Goal: Transaction & Acquisition: Purchase product/service

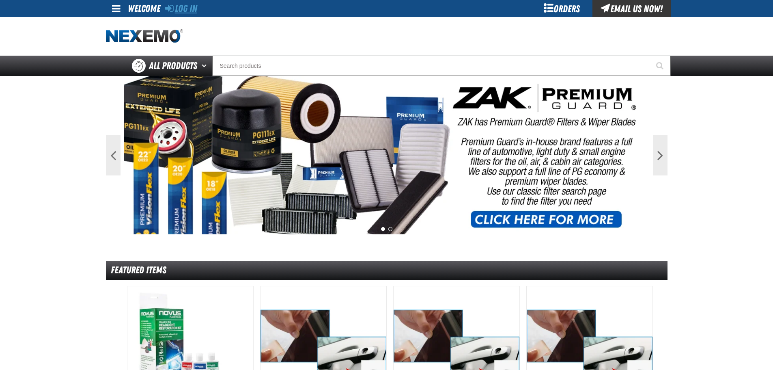
click at [177, 6] on link "Log In" at bounding box center [181, 8] width 32 height 11
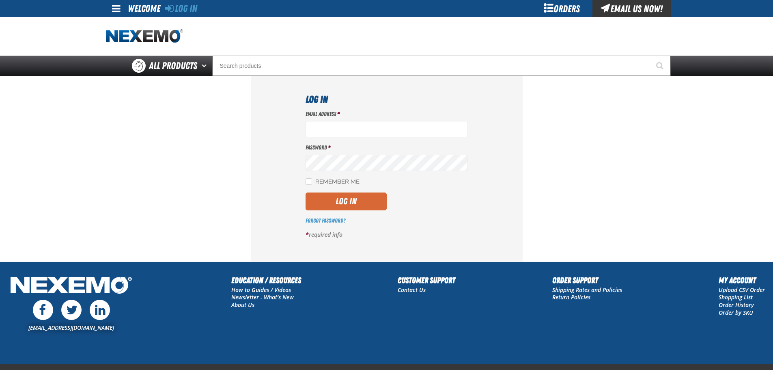
type input "julven@vtaig.com"
click at [369, 203] on button "Log In" at bounding box center [346, 201] width 81 height 18
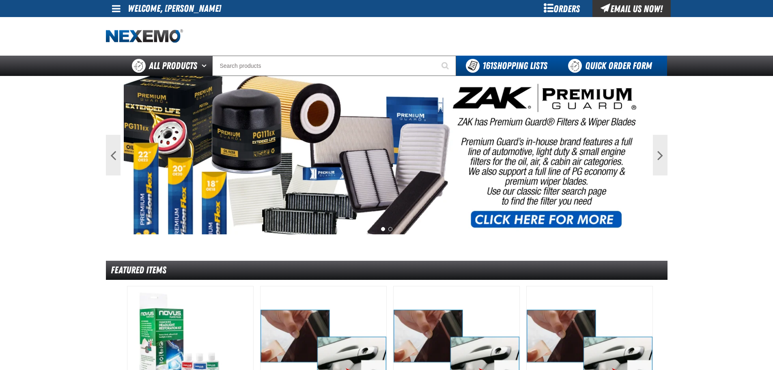
click at [597, 65] on link "Quick Order Form" at bounding box center [612, 66] width 110 height 20
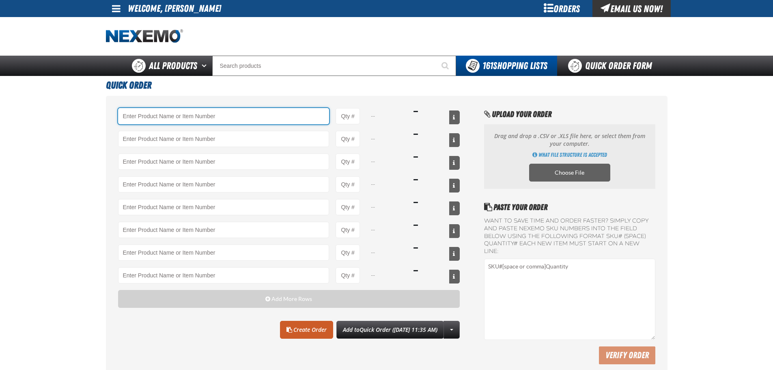
click at [191, 117] on input "Product" at bounding box center [223, 116] width 211 height 16
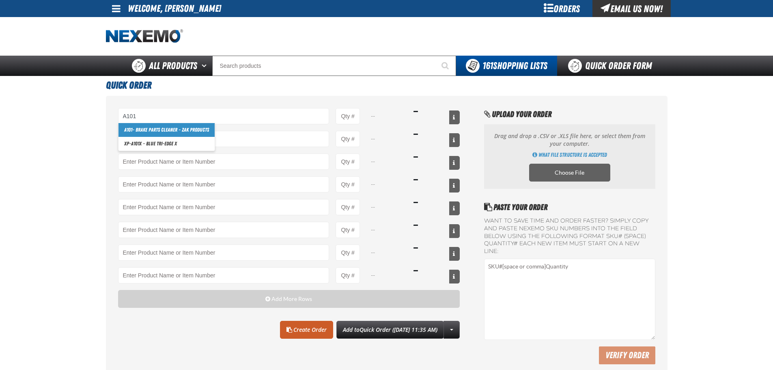
click at [187, 129] on link "A101 - Brake Parts Cleaner - ZAK Products" at bounding box center [167, 130] width 96 height 14
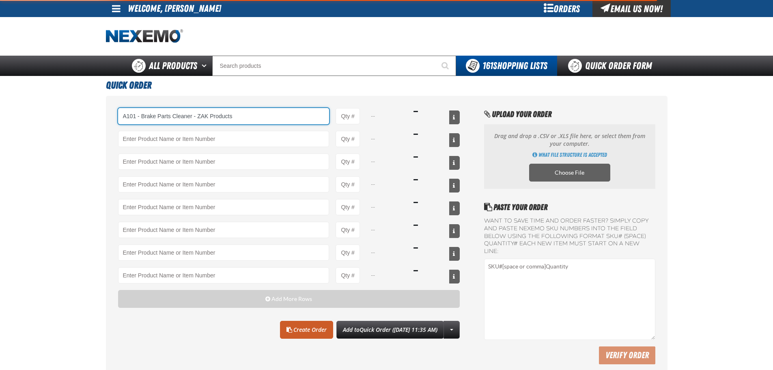
type input "A101 - Brake Parts Cleaner - ZAK Products"
type input "1"
select select "can"
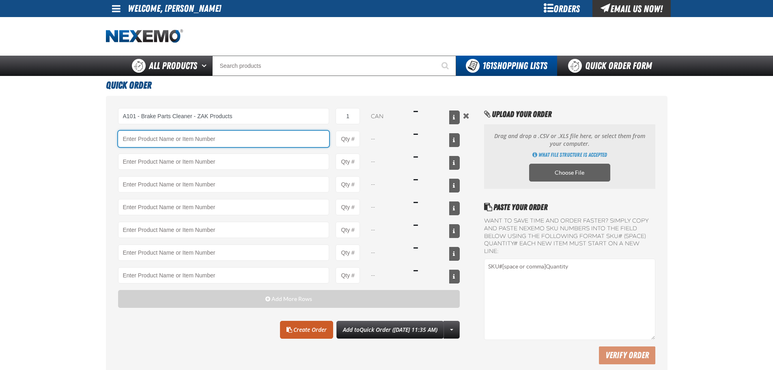
click at [178, 136] on input "Product" at bounding box center [223, 139] width 211 height 16
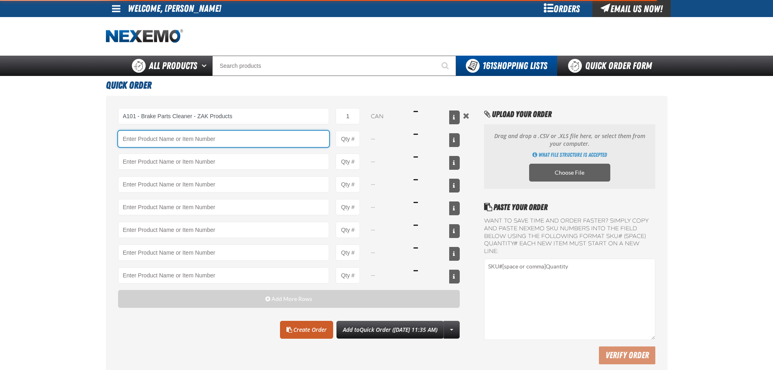
type input "A101 - Brake Parts Cleaner - ZAK Products"
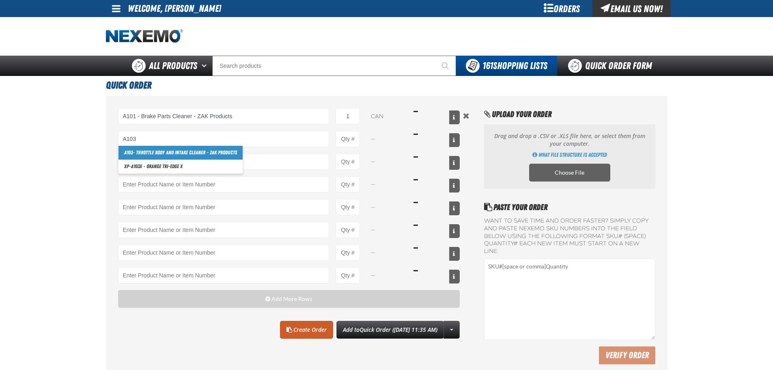
click at [154, 157] on link "A103 - Throttle Body and Intake Cleaner - ZAK Products" at bounding box center [181, 153] width 124 height 14
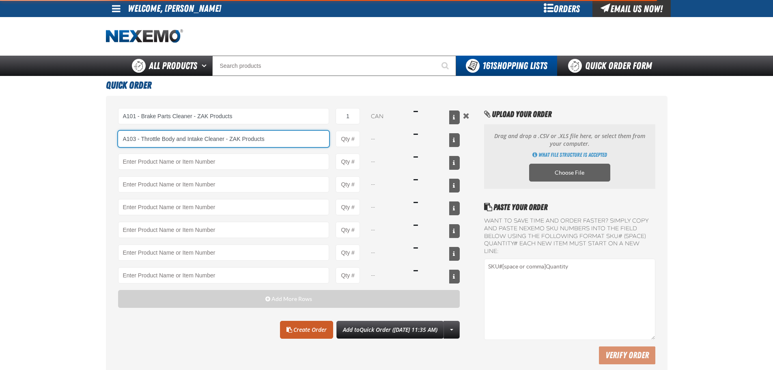
type input "A103 - Throttle Body and Intake Cleaner - ZAK Products"
type input "1"
select select "can"
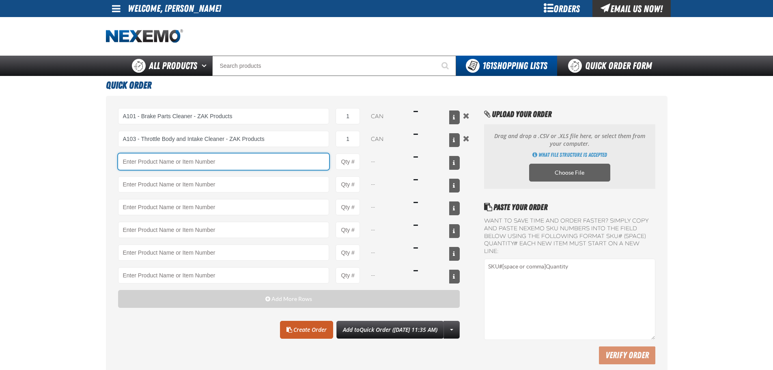
click at [158, 162] on input "Product" at bounding box center [223, 161] width 211 height 16
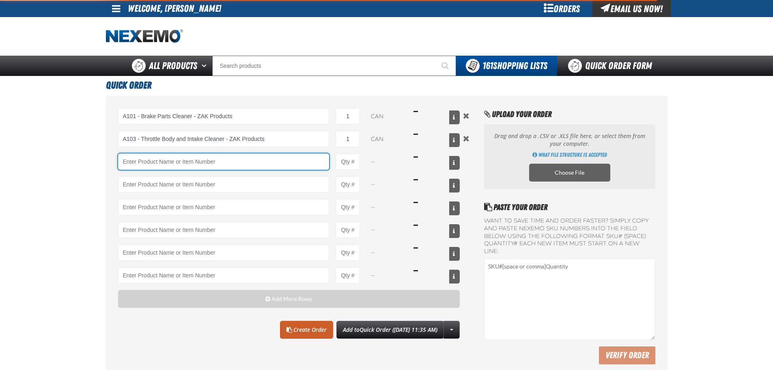
type input "A103 - Throttle Body and Intake Cleaner - ZAK Products"
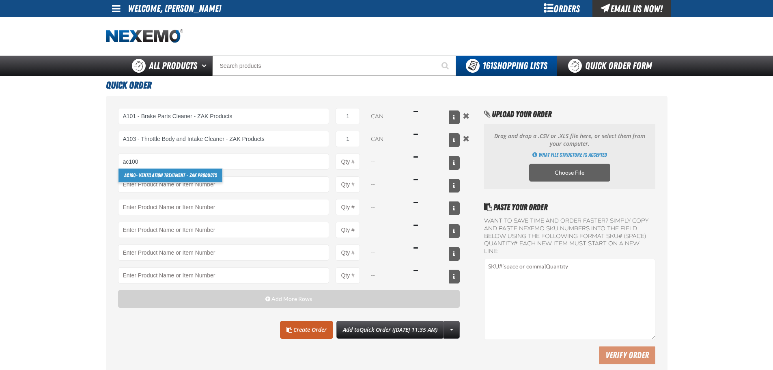
click at [159, 178] on link "AC100 - Ventilation Treatment - ZAK Products" at bounding box center [171, 175] width 104 height 14
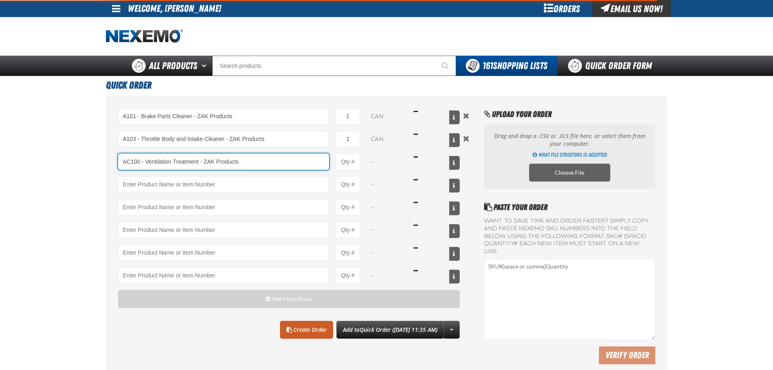
type input "AC100 - Ventilation Treatment - ZAK Products"
type input "1"
select select "can"
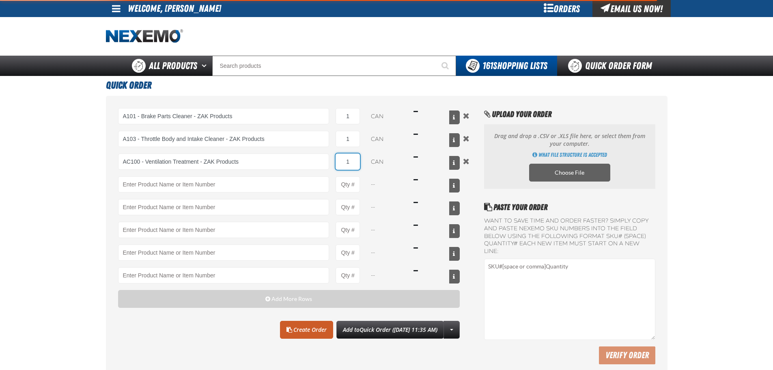
type input "AC100 - Ventilation Treatment - ZAK Products"
drag, startPoint x: 358, startPoint y: 163, endPoint x: 337, endPoint y: 163, distance: 21.1
click at [337, 163] on input "1" at bounding box center [348, 161] width 24 height 16
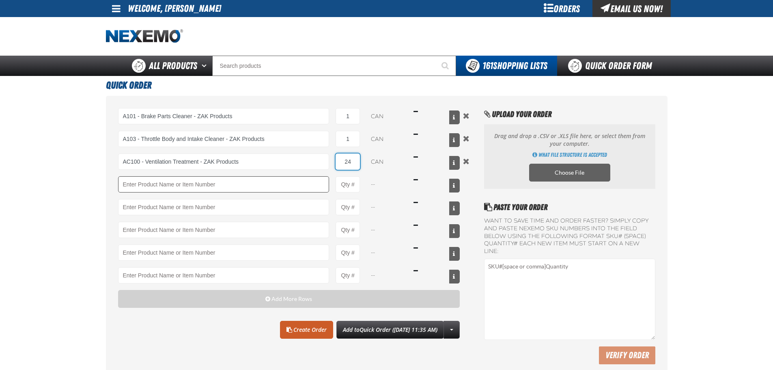
type input "24"
click at [278, 182] on input "Product" at bounding box center [223, 184] width 211 height 16
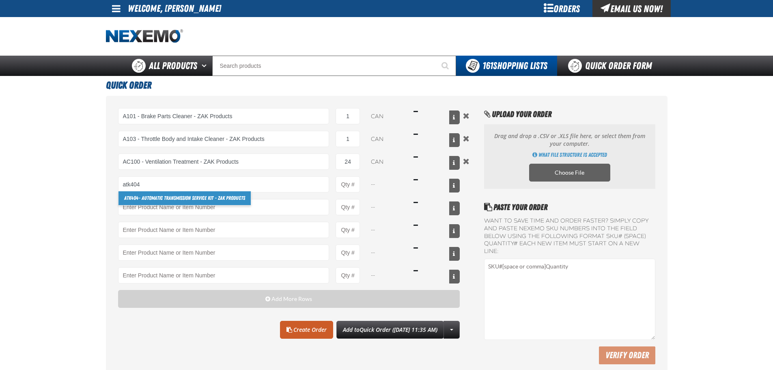
click at [216, 196] on link "ATK404 - Automatic Transmission Service Kit - ZAK Products" at bounding box center [185, 198] width 132 height 14
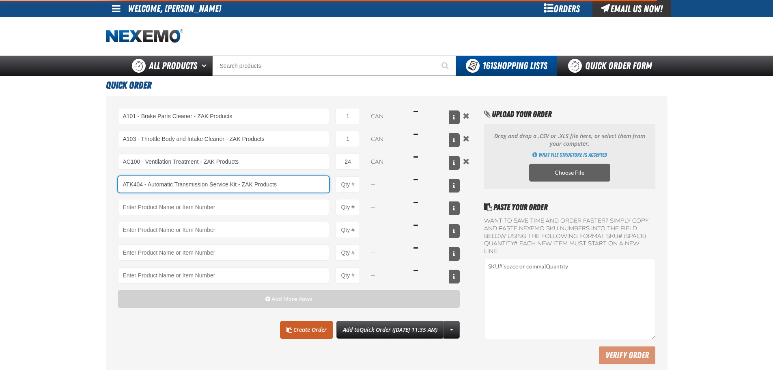
type input "ATK404 - Automatic Transmission Service Kit - ZAK Products"
type input "1"
select select "kit"
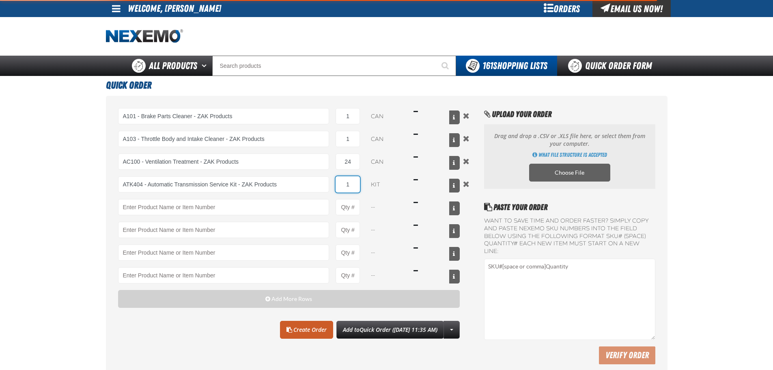
drag, startPoint x: 351, startPoint y: 182, endPoint x: 332, endPoint y: 183, distance: 18.7
click at [332, 183] on div "ATK404 - Automatic Transmission Service Kit - ZAK Products ATK404 - Automatic T…" at bounding box center [289, 184] width 342 height 16
type input "ATK404 - Automatic Transmission Service Kit - ZAK Products"
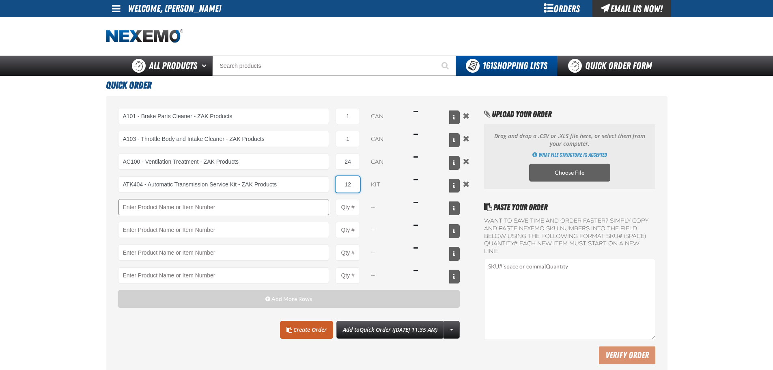
type input "12"
click at [271, 203] on input "Product" at bounding box center [223, 207] width 211 height 16
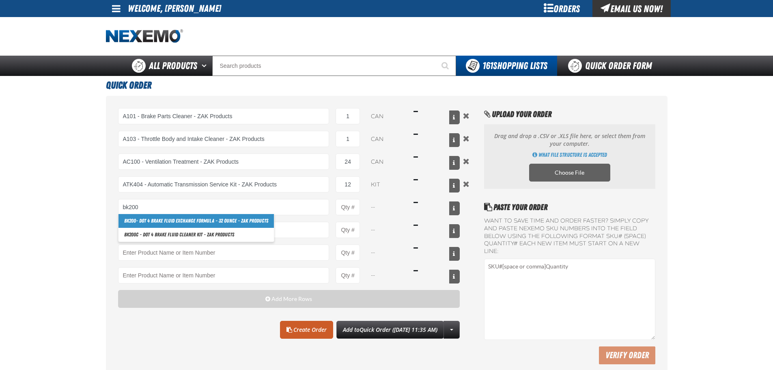
click at [234, 221] on link "BK200 - DOT 4 Brake Fluid Exchange Formula - 32 Ounce - ZAK Products" at bounding box center [196, 221] width 155 height 14
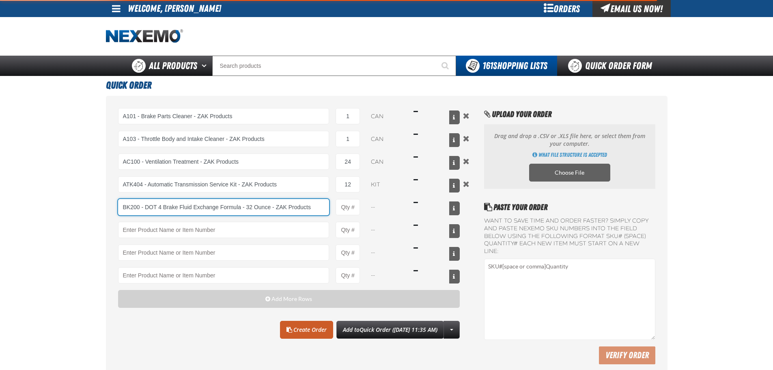
type input "BK200 - DOT 4 Brake Fluid Exchange Formula - 32 Ounce - ZAK Products"
type input "1"
select select "bottle"
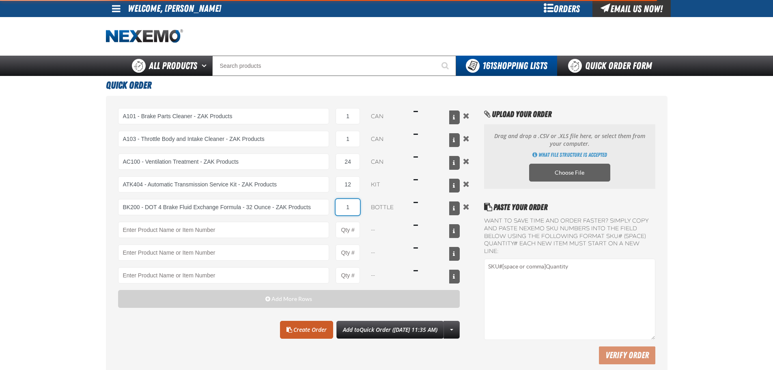
type input "BK200 - DOT 4 Brake Fluid Exchange Formula - 32 Ounce - ZAK Products"
drag, startPoint x: 349, startPoint y: 205, endPoint x: 335, endPoint y: 204, distance: 13.8
click at [335, 204] on div "BK200 - DOT 4 Brake Fluid Exchange Formula - 32 Ounce - ZAK Products BK200 - DO…" at bounding box center [289, 207] width 342 height 16
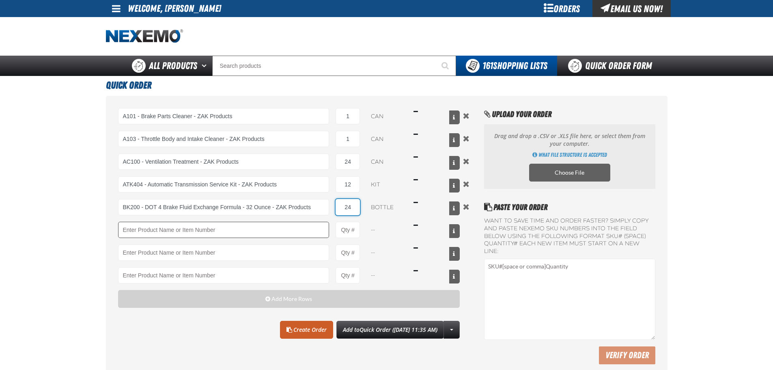
type input "24"
click at [204, 227] on input "Product" at bounding box center [223, 230] width 211 height 16
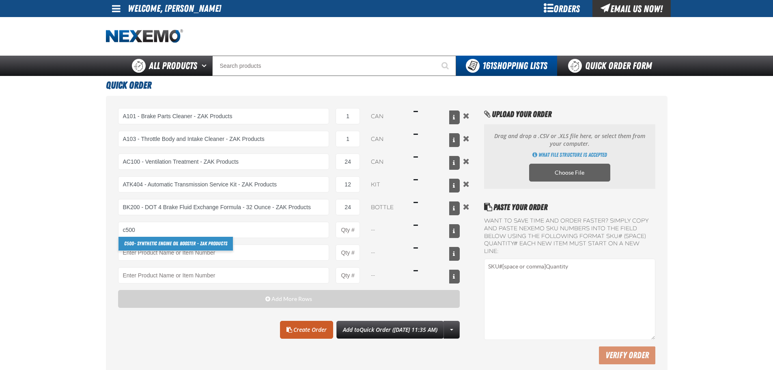
click at [178, 244] on link "C500 - Synthetic Engine Oil Booster - ZAK Products" at bounding box center [176, 244] width 114 height 14
type input "C500 - Synthetic Engine Oil Booster - ZAK Products"
type input "1"
select select "bottle"
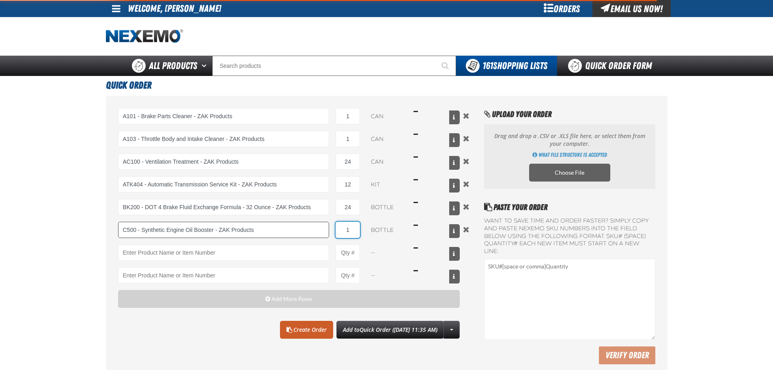
drag, startPoint x: 355, startPoint y: 228, endPoint x: 315, endPoint y: 231, distance: 40.3
click at [315, 231] on div "C500 - Synthetic Engine Oil Booster - ZAK Products C500 - Synthetic Engine Oil …" at bounding box center [289, 230] width 342 height 16
type input "C500 - Synthetic Engine Oil Booster - ZAK Products"
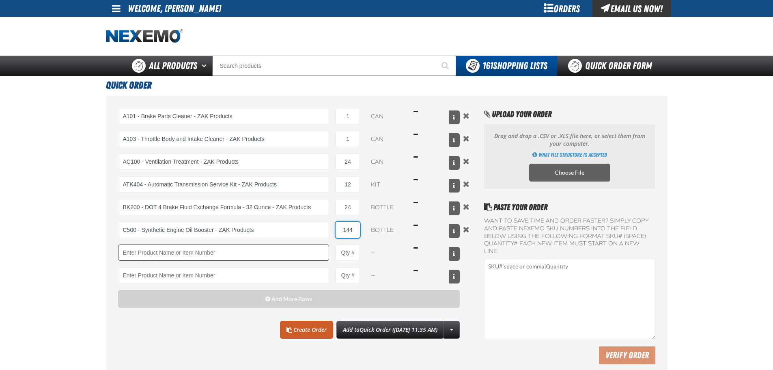
type input "144"
click at [252, 250] on input "Product" at bounding box center [223, 252] width 211 height 16
click at [166, 266] on link "F610 - Z-Tech - ZAK Products" at bounding box center [153, 266] width 68 height 14
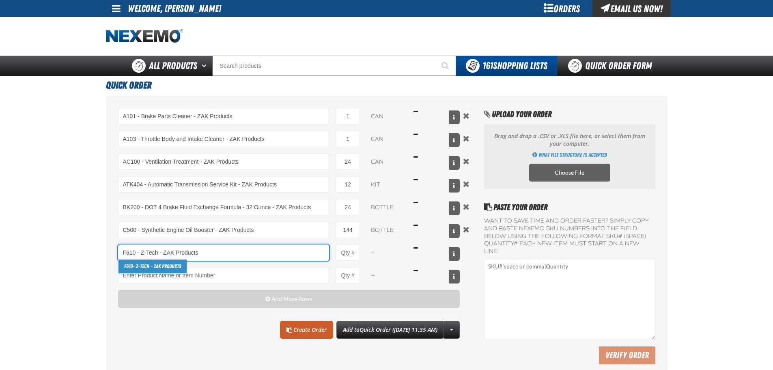
type input "F610 - Z-Tech - ZAK Products"
type input "1"
select select "bottle"
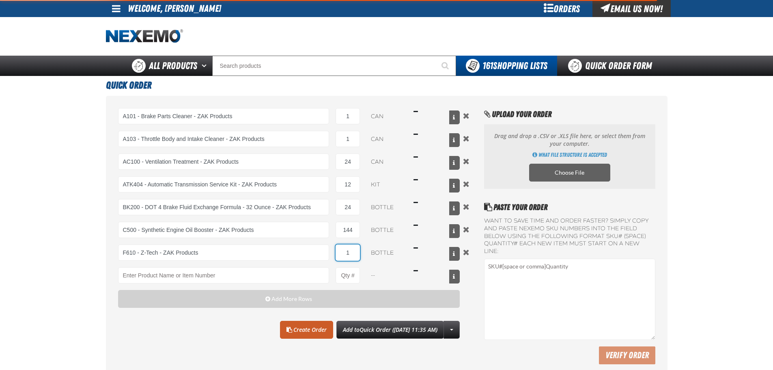
type input "F610 - Z-Tech - ZAK Products"
drag, startPoint x: 354, startPoint y: 252, endPoint x: 338, endPoint y: 252, distance: 15.4
click at [338, 252] on input "1" at bounding box center [348, 252] width 24 height 16
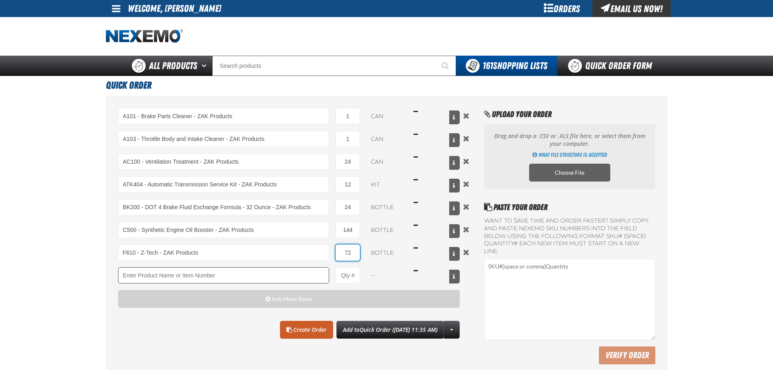
type input "72"
click at [238, 272] on input "Product" at bounding box center [223, 275] width 211 height 16
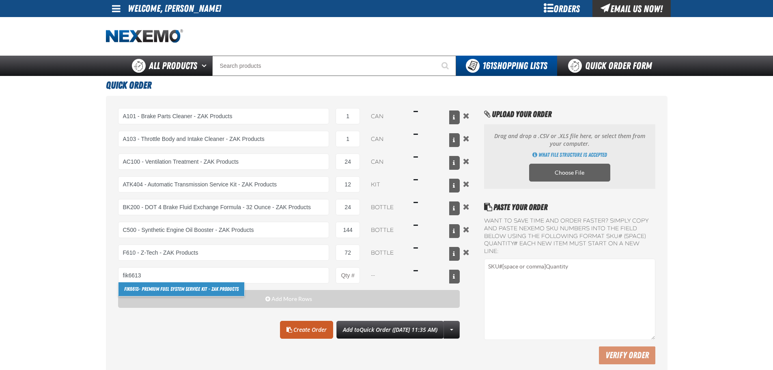
click at [200, 289] on link "FIK6613 - Premium Fuel System Service Kit - ZAK Products" at bounding box center [182, 289] width 126 height 14
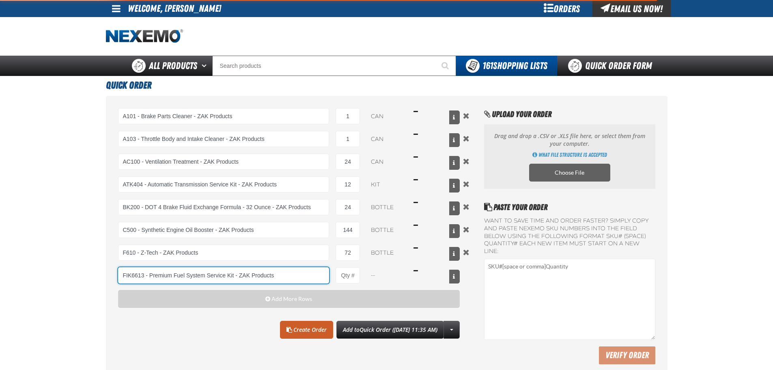
type input "FIK6613 - Premium Fuel System Service Kit - ZAK Products"
type input "1"
select select "kit"
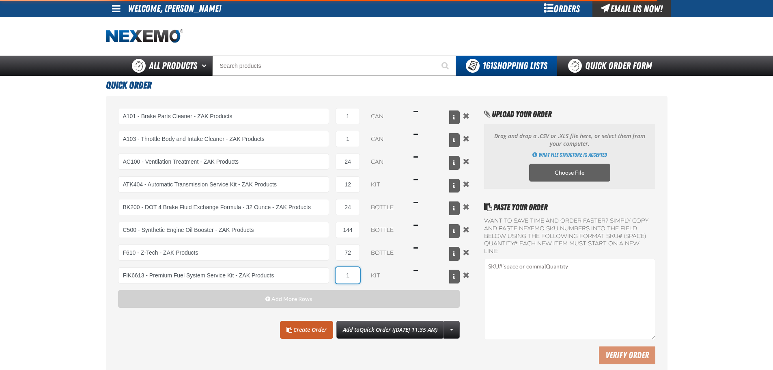
type input "FIK6613 - Premium Fuel System Service Kit - ZAK Products"
drag, startPoint x: 357, startPoint y: 274, endPoint x: 332, endPoint y: 276, distance: 25.6
click at [332, 276] on div "FIK6613 - Premium Fuel System Service Kit - ZAK Products FIK6613 - Premium Fuel…" at bounding box center [289, 275] width 342 height 16
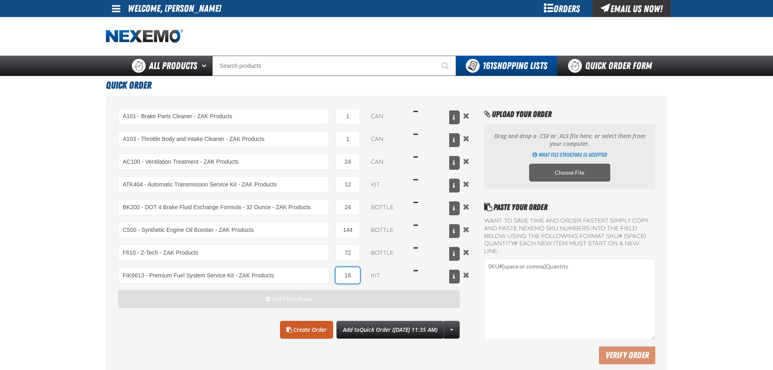
type input "16"
click at [308, 297] on span "Add More Rows" at bounding box center [292, 298] width 41 height 6
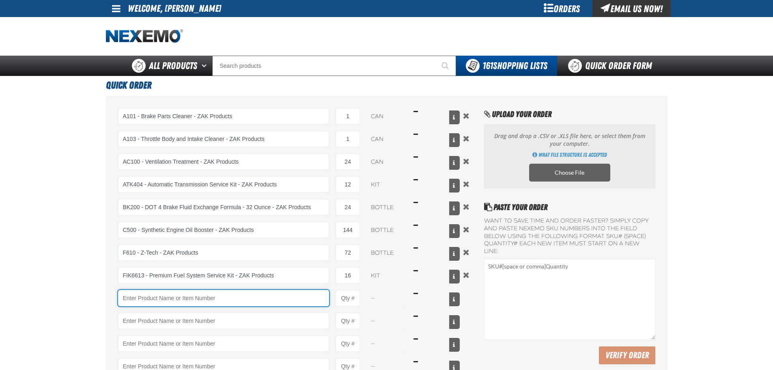
click at [215, 300] on input "Product" at bounding box center [223, 298] width 211 height 16
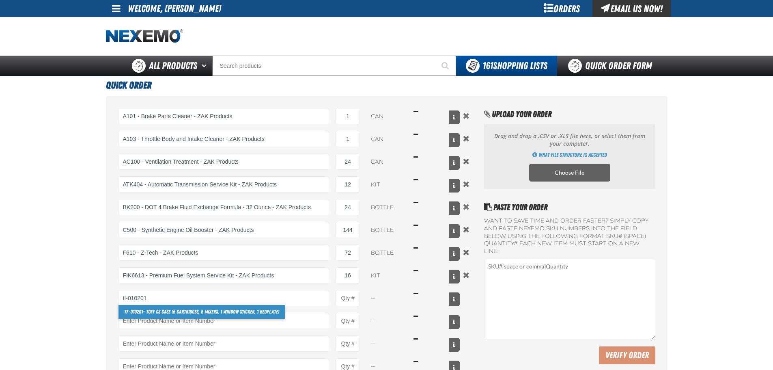
click at [180, 311] on link "TF-010201 - TOFF CS Case (6 Cartridges, 6 Mixers, 1 Window Sticker, 1 Bedplate)" at bounding box center [202, 312] width 166 height 14
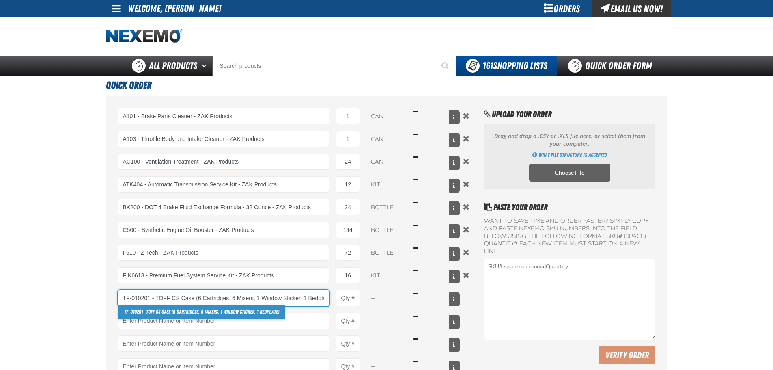
scroll to position [0, 8]
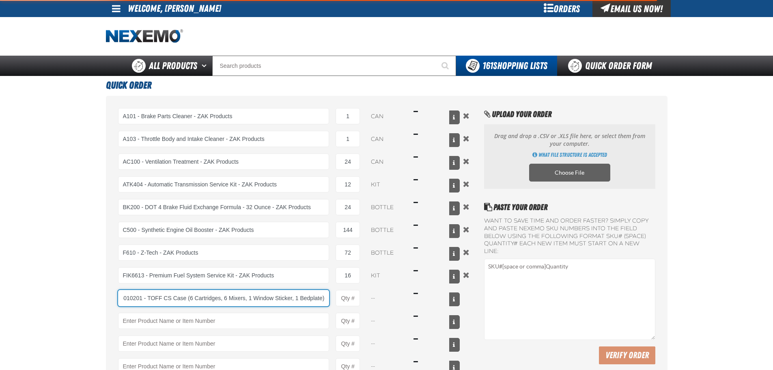
type input "TF-010201 - TOFF CS Case (6 Cartridges, 6 Mixers, 1 Window Sticker, 1 Bedplate)"
type input "1"
select select "case"
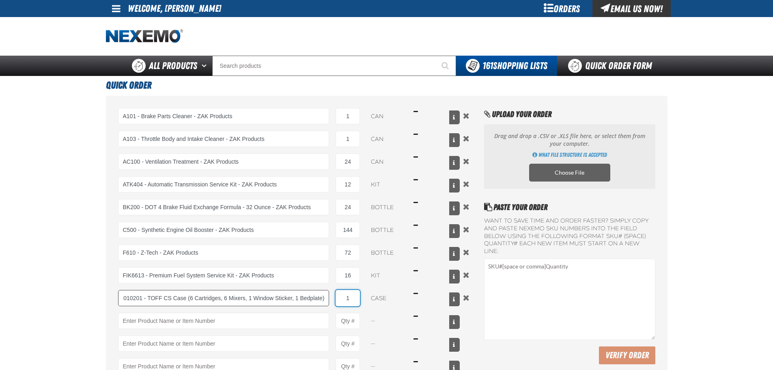
scroll to position [0, 0]
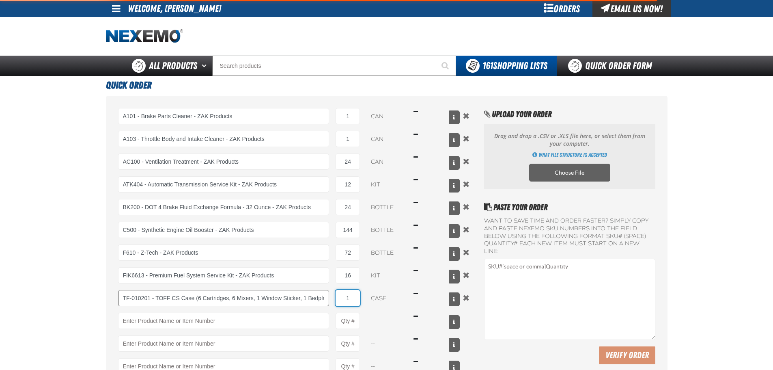
drag, startPoint x: 353, startPoint y: 296, endPoint x: 312, endPoint y: 297, distance: 41.0
click at [312, 297] on div "TF-010201 - TOFF CS Case (6 Cartridges, 6 Mixers, 1 Window Sticker, 1 Bedplate)…" at bounding box center [289, 298] width 342 height 16
type input "TF-010201 - TOFF CS Case (6 Cartridges, 6 Mixers, 1 Window Sticker, 1 Bedplate)"
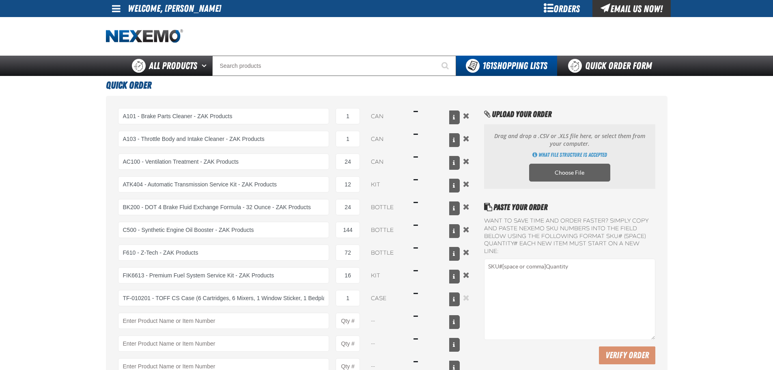
click at [468, 296] on button "Remove the current row" at bounding box center [466, 297] width 10 height 9
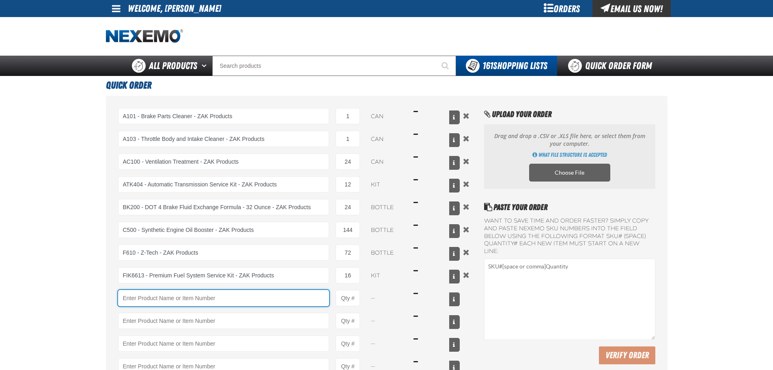
click at [197, 297] on input "Product" at bounding box center [223, 298] width 211 height 16
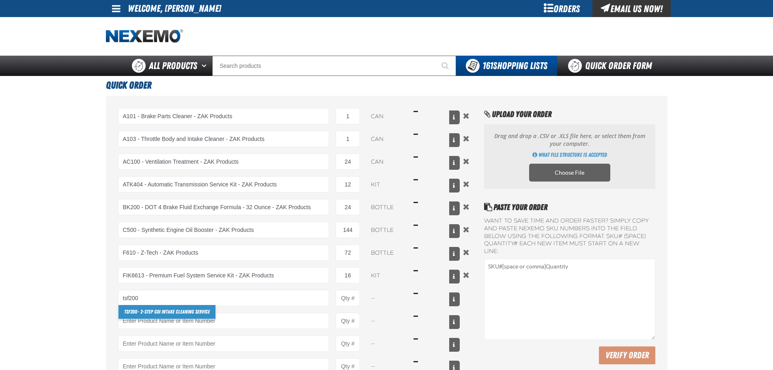
click at [189, 310] on link "TSF200 - 2-Step GDI Intake Cleaning Service" at bounding box center [167, 312] width 97 height 14
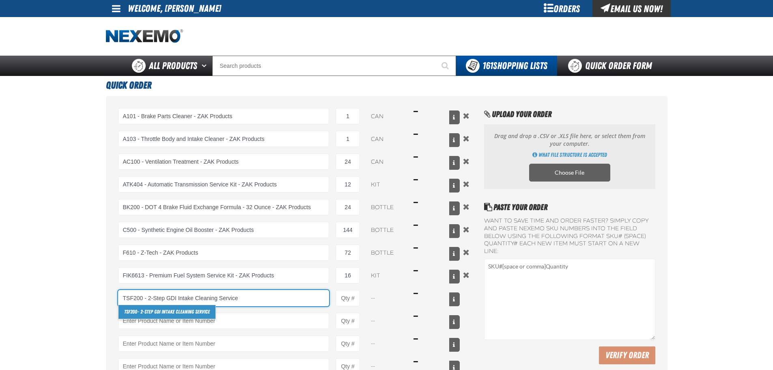
type input "TSF200 - 2-Step GDI Intake Cleaning Service"
type input "1"
select select "kit"
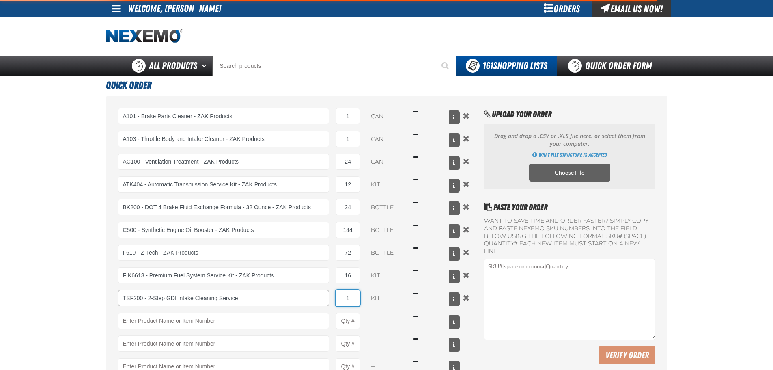
type input "TSF200 - 2-Step GDI Intake Cleaning Service"
drag, startPoint x: 356, startPoint y: 299, endPoint x: 321, endPoint y: 298, distance: 35.7
click at [321, 298] on div "TSF200 - 2-Step GDI Intake Cleaning Service TSF200 - 2-Step GDI Intake Cleaning…" at bounding box center [289, 298] width 342 height 16
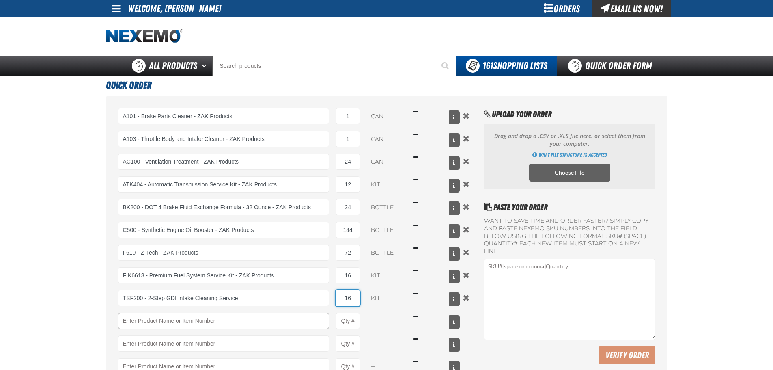
type input "16"
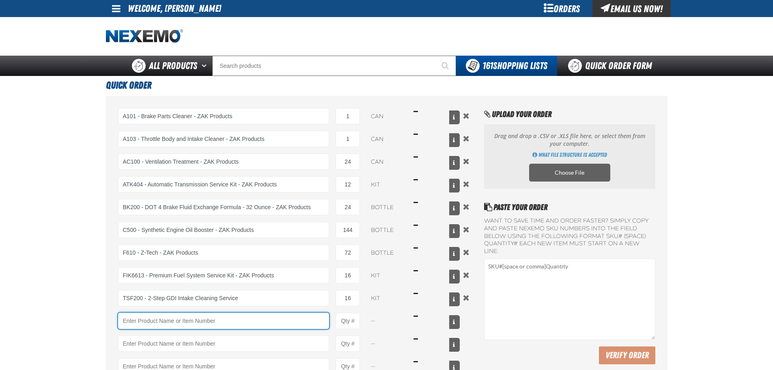
click at [269, 318] on input "Product" at bounding box center [223, 320] width 211 height 16
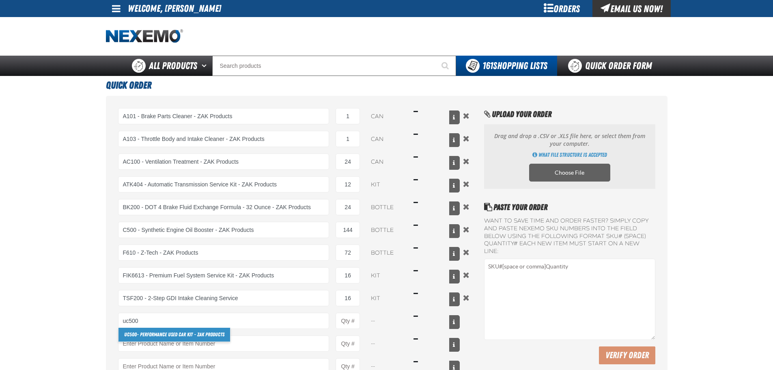
click at [208, 336] on link "UC500 - Performance Used Car Kit - ZAK Products" at bounding box center [175, 335] width 112 height 14
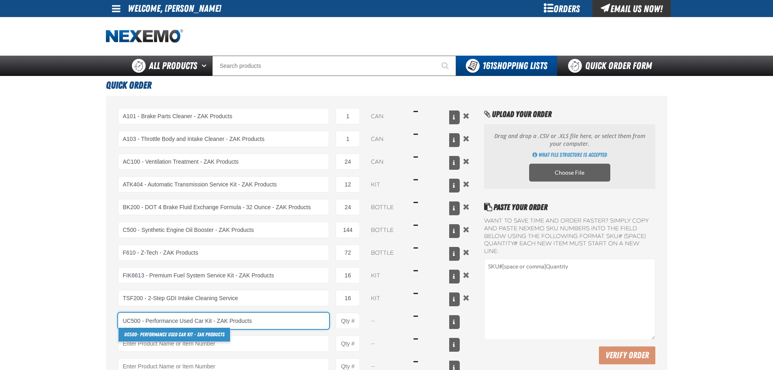
type input "UC500 - Performance Used Car Kit - ZAK Products"
type input "1"
select select "kit"
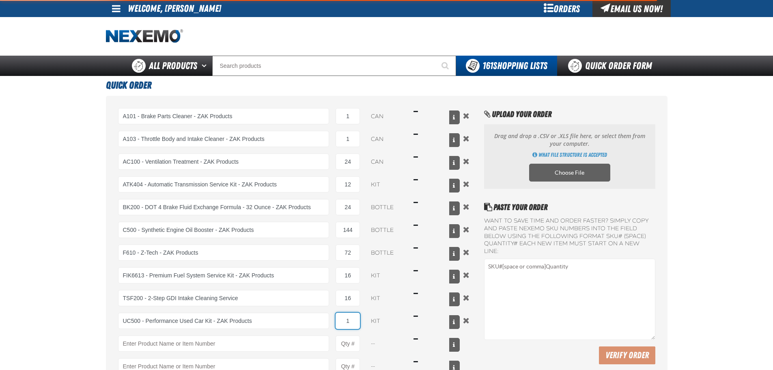
type input "UC500 - Performance Used Car Kit - ZAK Products"
drag, startPoint x: 356, startPoint y: 319, endPoint x: 336, endPoint y: 319, distance: 20.3
click at [336, 319] on input "1" at bounding box center [348, 320] width 24 height 16
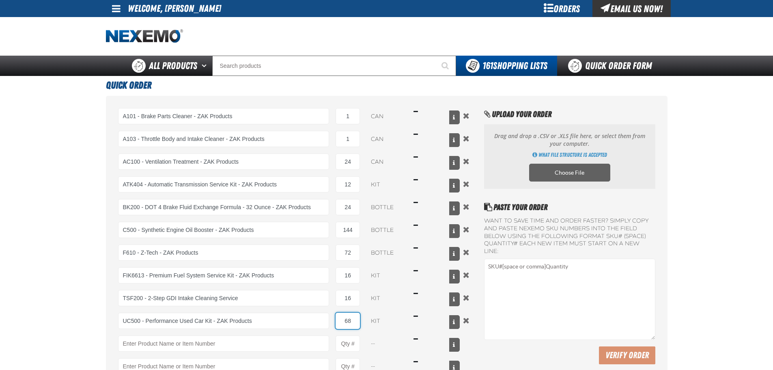
type input "68"
click at [59, 327] on main "Quick Order A101 - Brake Parts Cleaner - ZAK Products A101 - Brake Parts Cleane…" at bounding box center [386, 261] width 773 height 370
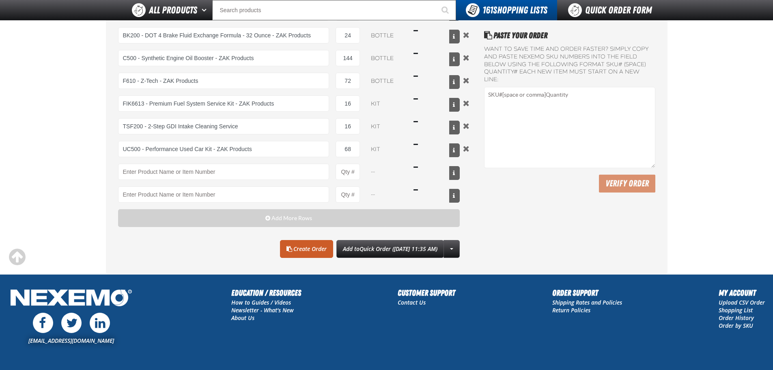
scroll to position [162, 0]
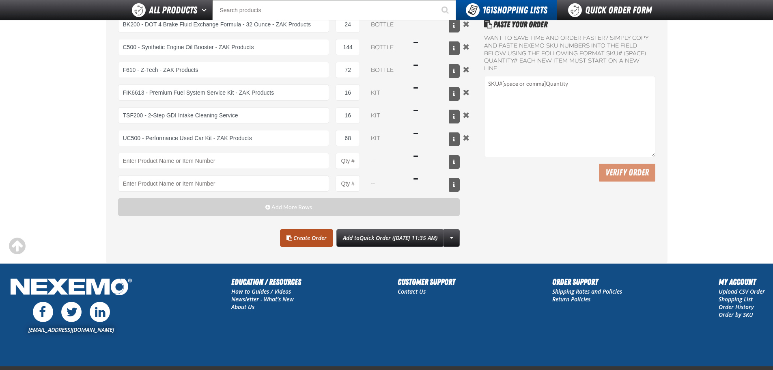
click at [300, 240] on link "Create Order" at bounding box center [306, 238] width 53 height 18
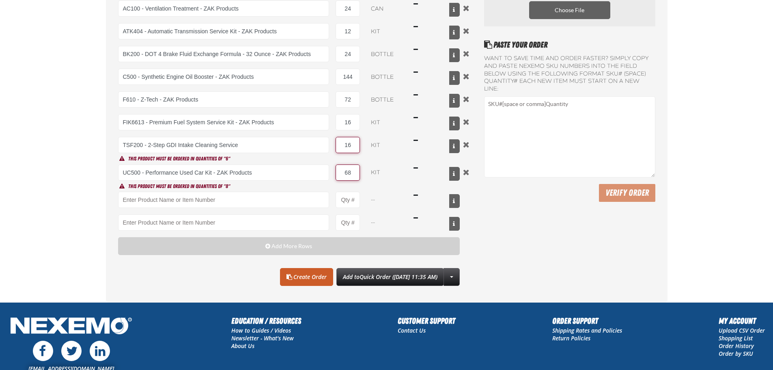
scroll to position [0, 0]
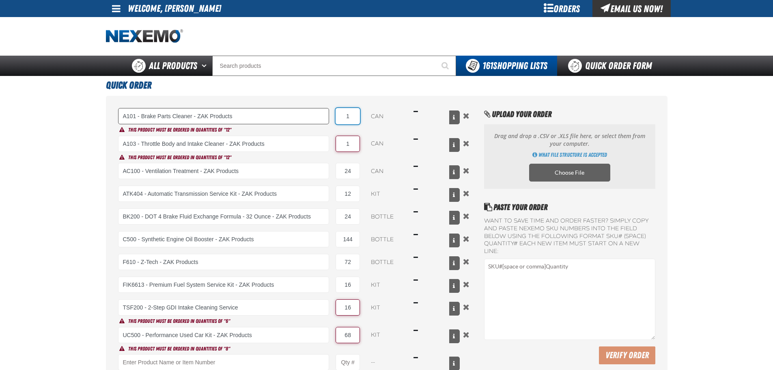
drag, startPoint x: 356, startPoint y: 116, endPoint x: 321, endPoint y: 119, distance: 35.9
click at [321, 119] on div "A101 - Brake Parts Cleaner - ZAK Products A101 - Brake Parts Cleaner - ZAK Prod…" at bounding box center [289, 116] width 342 height 16
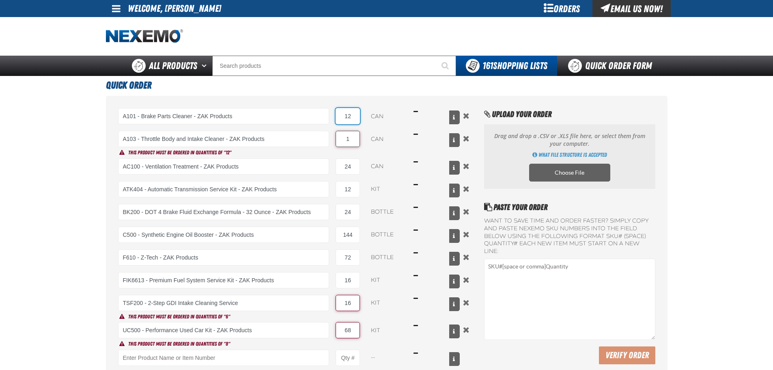
type input "12"
drag, startPoint x: 351, startPoint y: 139, endPoint x: 328, endPoint y: 139, distance: 23.1
click at [328, 139] on div "A103 - Throttle Body and Intake Cleaner - ZAK Products A103 - Throttle Body and…" at bounding box center [289, 139] width 342 height 16
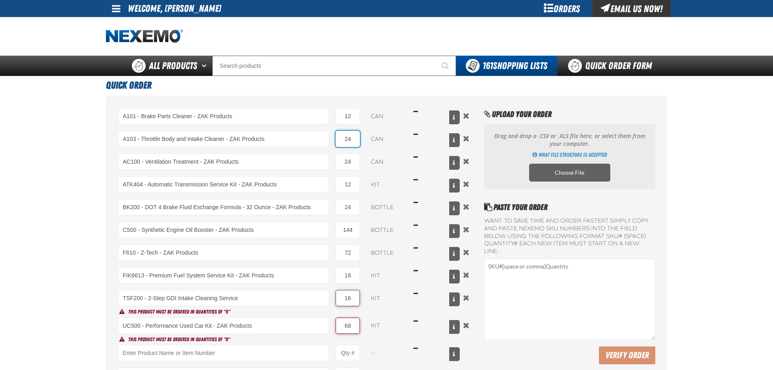
type input "24"
drag, startPoint x: 357, startPoint y: 300, endPoint x: 334, endPoint y: 297, distance: 23.3
click at [334, 297] on div "TSF200 - 2-Step GDI Intake Cleaning Service TSF200 - 2-Step GDI Intake Cleaning…" at bounding box center [289, 298] width 342 height 16
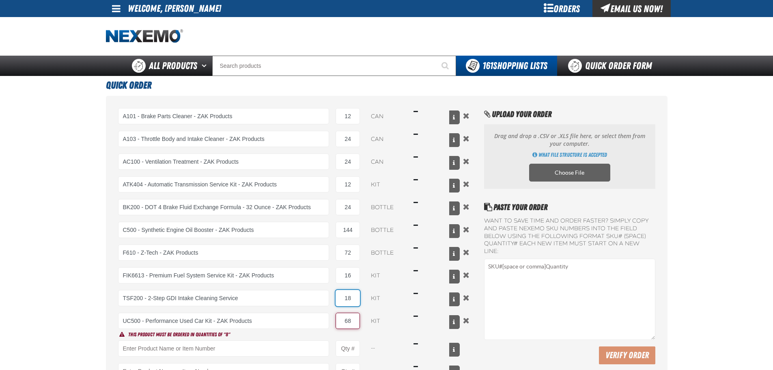
type input "18"
drag, startPoint x: 356, startPoint y: 320, endPoint x: 317, endPoint y: 318, distance: 39.4
click at [317, 319] on div "UC500 - Performance Used Car Kit - ZAK Products UC500 - Performance Used Car Ki…" at bounding box center [289, 320] width 342 height 16
type input "64"
click at [75, 216] on main "Quick Order A101 - Brake Parts Cleaner - ZAK Products A101 - Brake Parts Cleane…" at bounding box center [386, 261] width 773 height 370
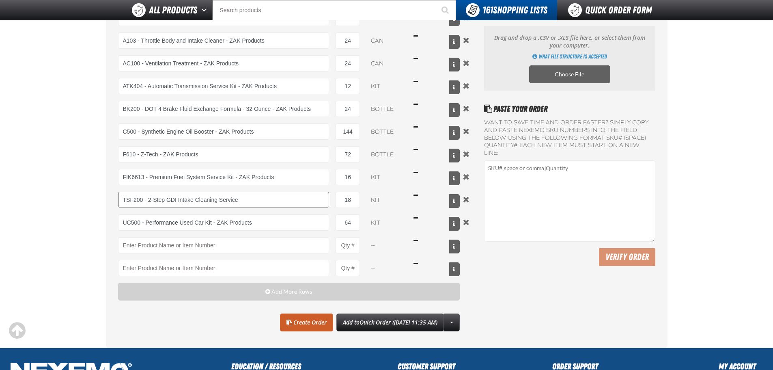
scroll to position [81, 0]
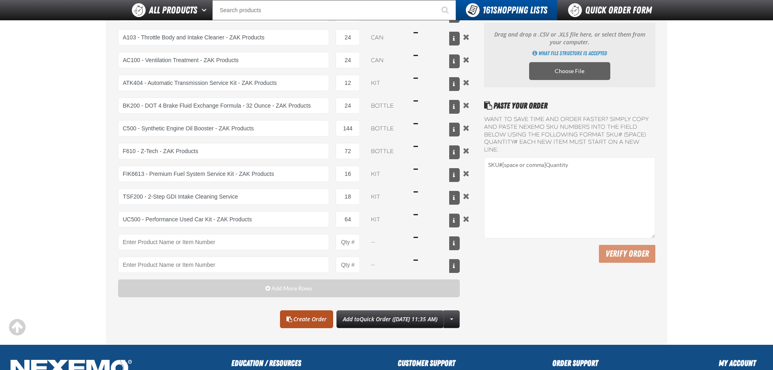
click at [284, 320] on link "Create Order" at bounding box center [306, 319] width 53 height 18
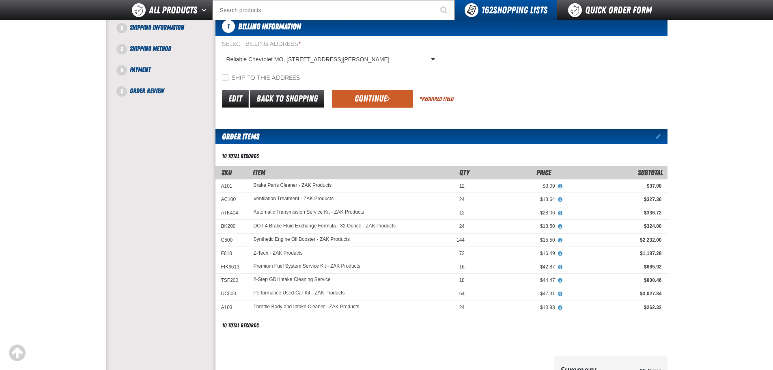
scroll to position [81, 0]
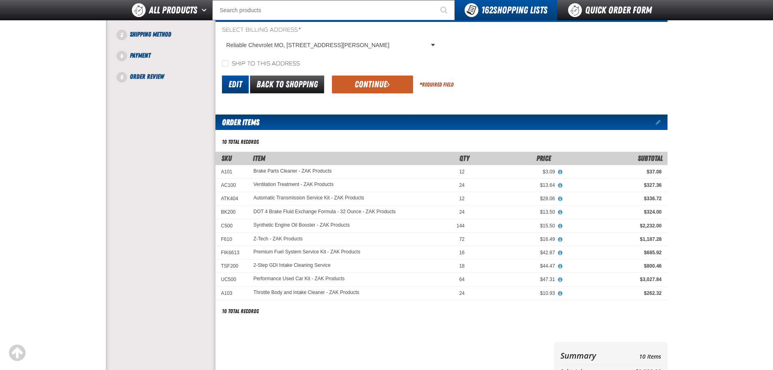
click at [238, 88] on link "Edit" at bounding box center [235, 84] width 27 height 18
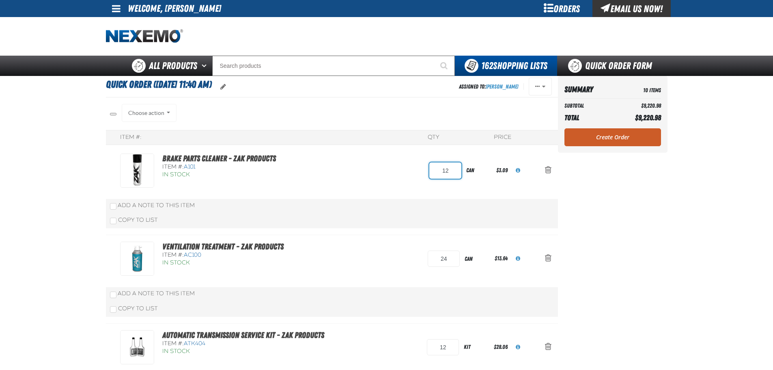
drag, startPoint x: 450, startPoint y: 171, endPoint x: 412, endPoint y: 170, distance: 37.8
click at [412, 170] on div "Brake Parts Cleaner - ZAK Products Item #: A101 In Stock 12 can $3.09" at bounding box center [323, 170] width 407 height 34
type input "48"
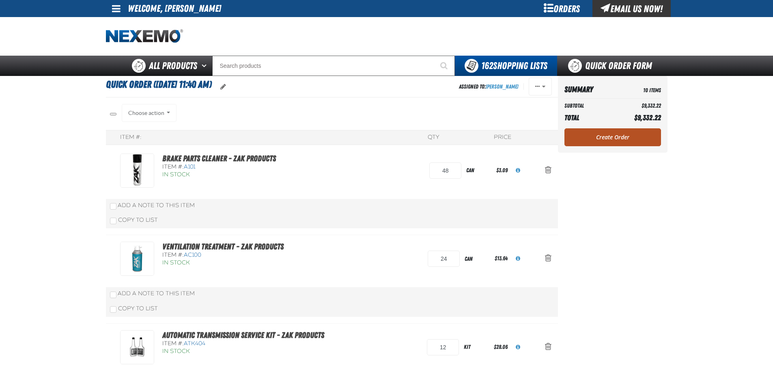
click at [620, 135] on link "Create Order" at bounding box center [613, 137] width 97 height 18
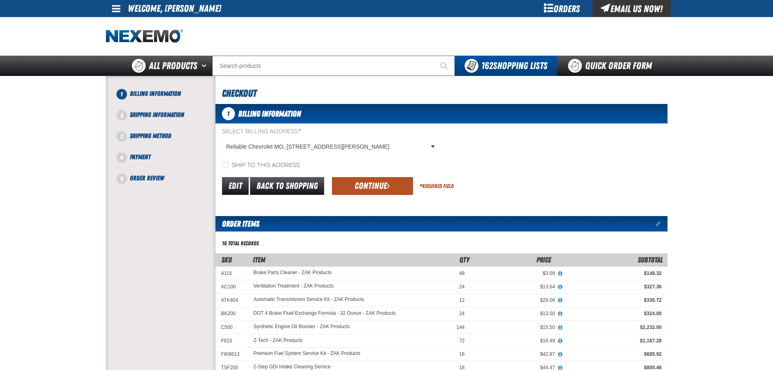
click at [373, 187] on button "Continue" at bounding box center [372, 186] width 81 height 18
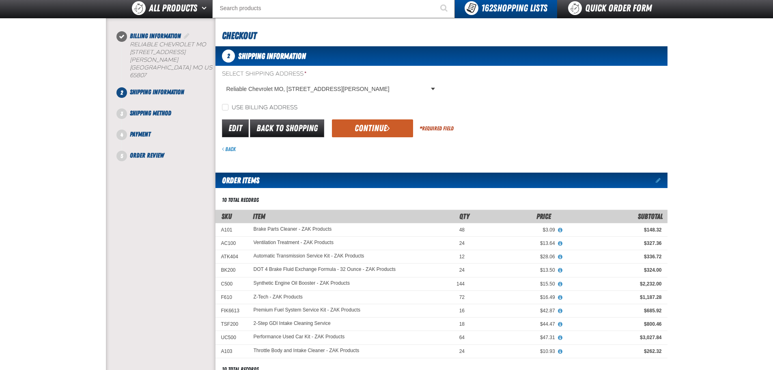
scroll to position [41, 0]
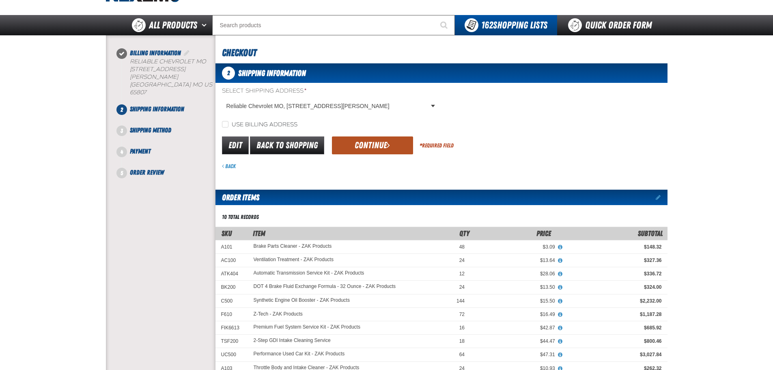
click at [360, 144] on button "Continue" at bounding box center [372, 145] width 81 height 18
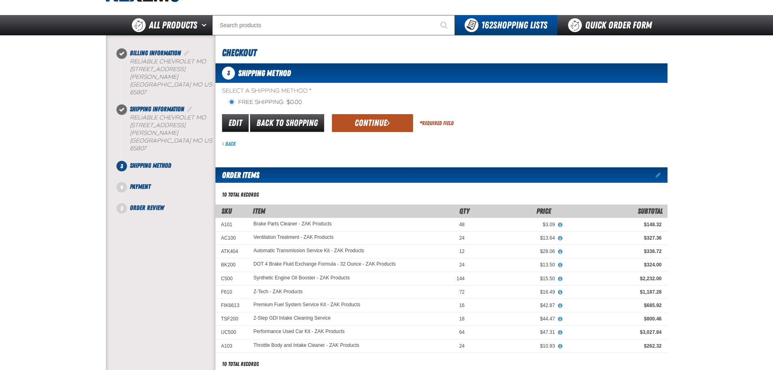
click at [364, 123] on button "Continue" at bounding box center [372, 123] width 81 height 18
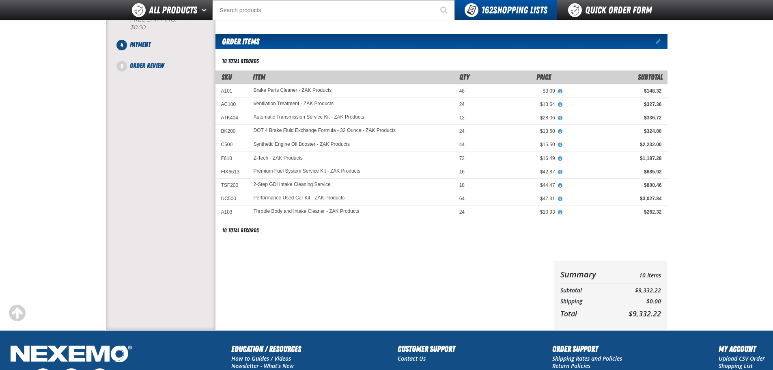
scroll to position [284, 0]
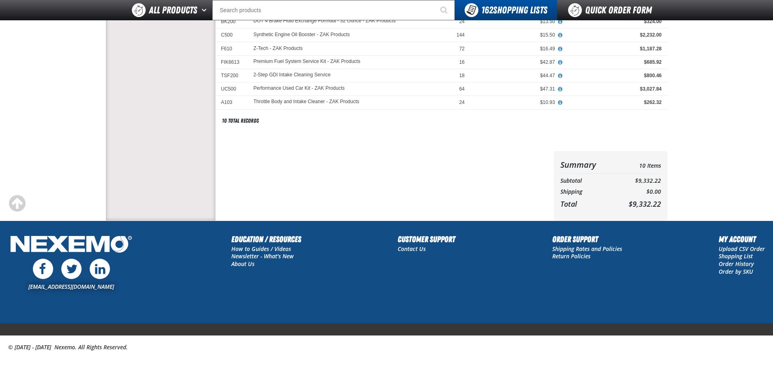
click at [295, 149] on div "Order Items Edit items 10 total records" at bounding box center [441, 33] width 452 height 235
click at [288, 131] on div "Order Items Edit items 10 total records" at bounding box center [441, 33] width 452 height 235
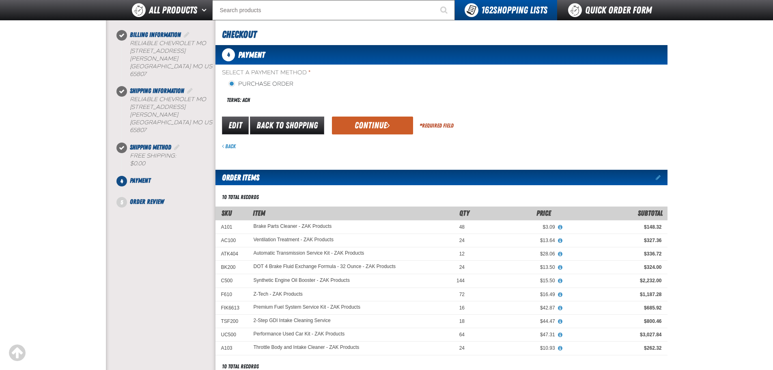
scroll to position [0, 0]
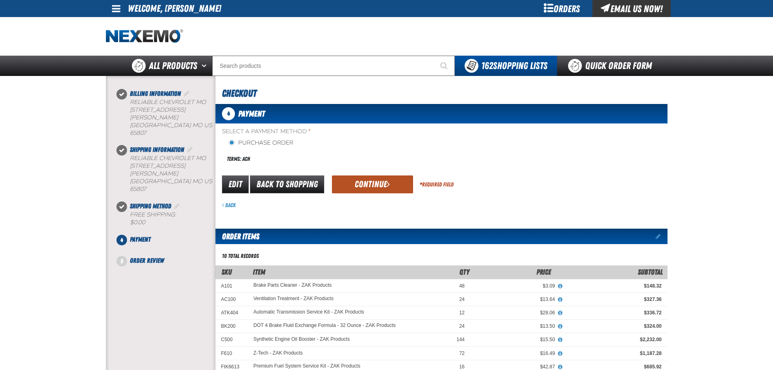
click at [366, 181] on button "Continue" at bounding box center [372, 184] width 81 height 18
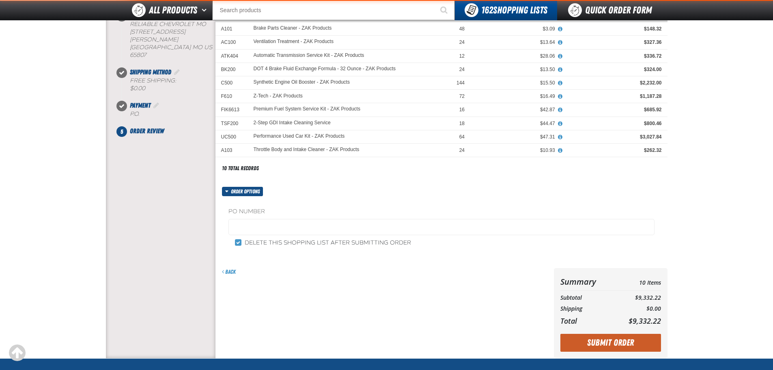
scroll to position [122, 0]
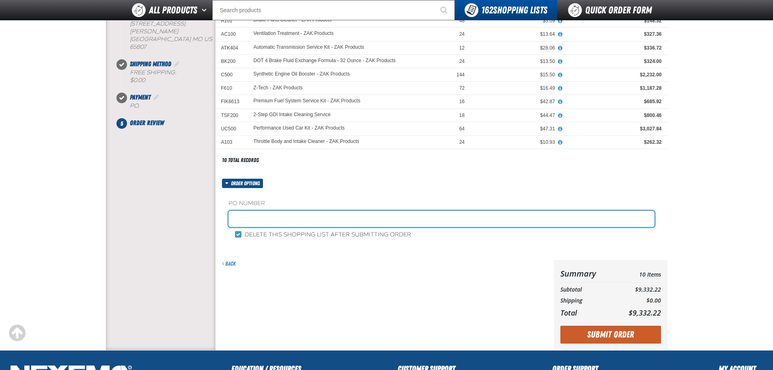
click at [249, 220] on input "text" at bounding box center [441, 219] width 426 height 16
type input "z"
type input "Z281"
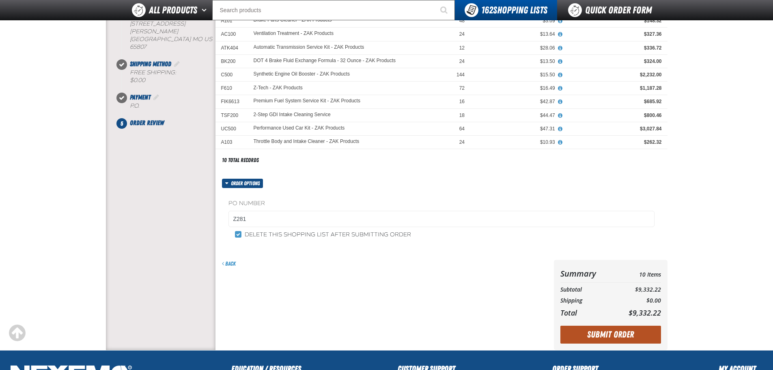
click at [599, 331] on button "Submit Order" at bounding box center [610, 334] width 101 height 18
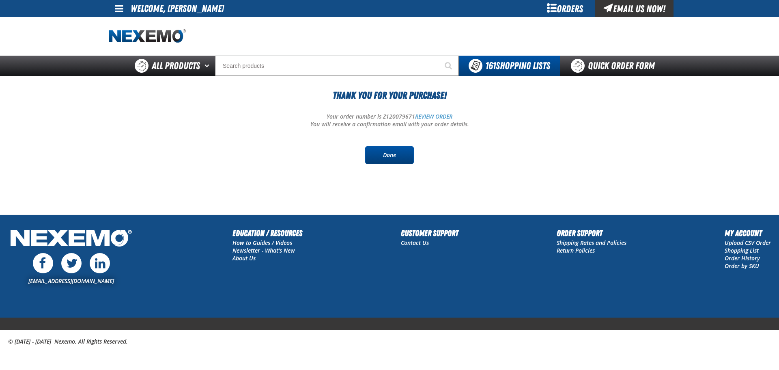
click at [398, 155] on link "Done" at bounding box center [389, 155] width 49 height 18
click at [394, 157] on link "Done" at bounding box center [389, 155] width 49 height 18
click at [397, 159] on link "Done" at bounding box center [389, 155] width 49 height 18
click at [388, 155] on link "Done" at bounding box center [389, 155] width 49 height 18
click at [404, 156] on link "Done" at bounding box center [389, 155] width 49 height 18
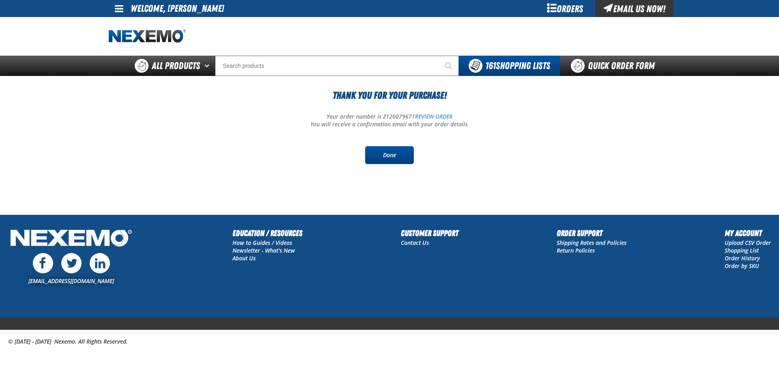
click at [404, 156] on link "Done" at bounding box center [389, 155] width 49 height 18
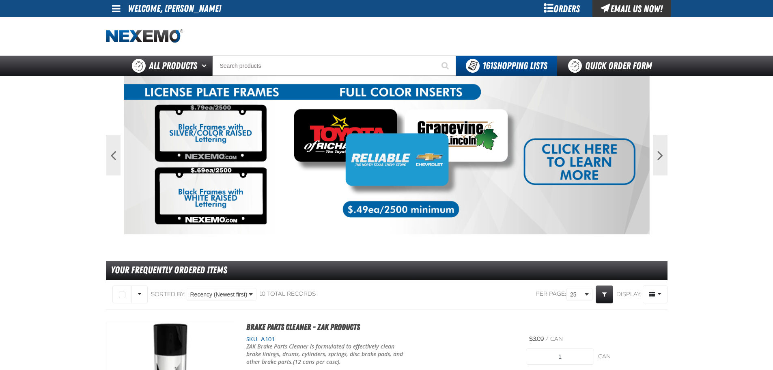
click at [111, 7] on link at bounding box center [117, 8] width 22 height 17
click at [560, 11] on div "Orders" at bounding box center [562, 8] width 61 height 17
click at [550, 10] on div "Orders" at bounding box center [562, 8] width 61 height 17
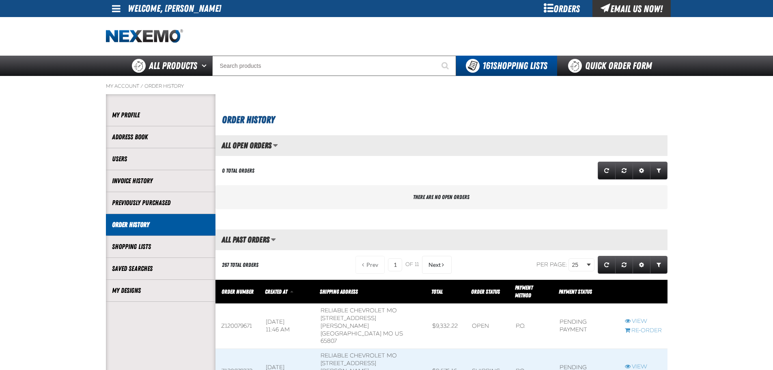
scroll to position [0, 0]
